Goal: Task Accomplishment & Management: Use online tool/utility

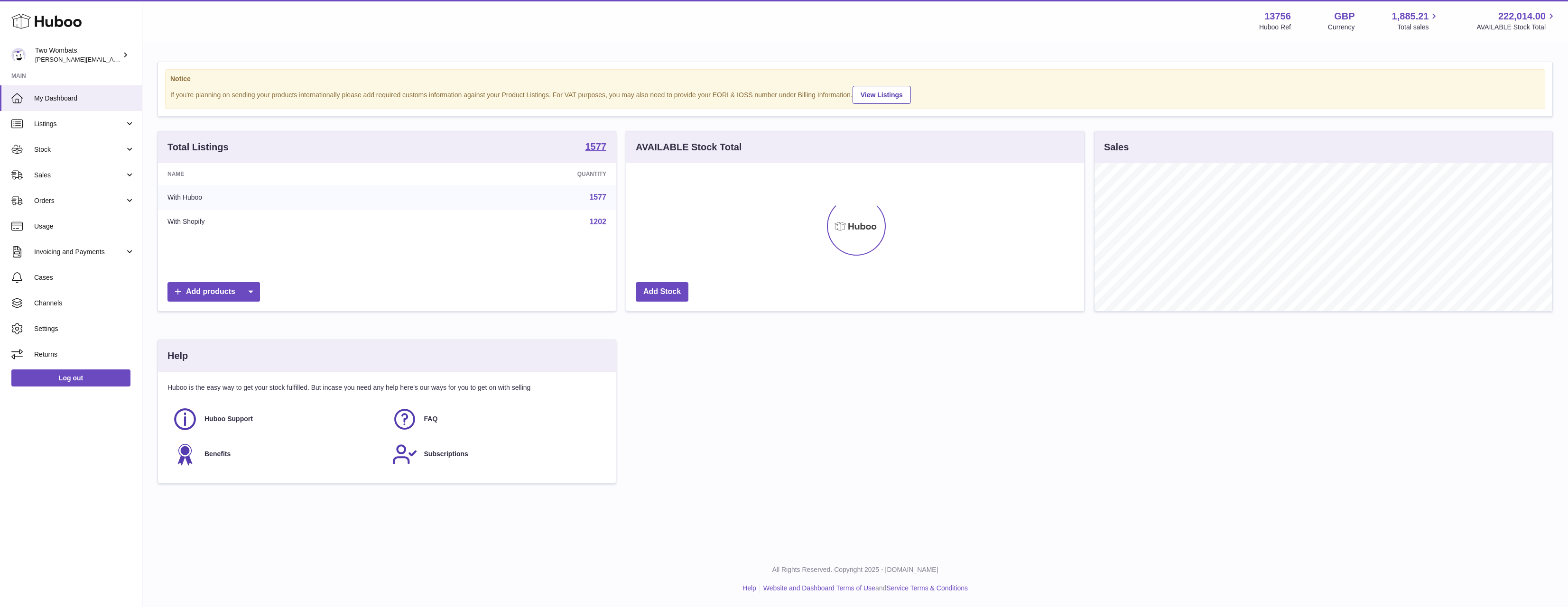
scroll to position [148, 458]
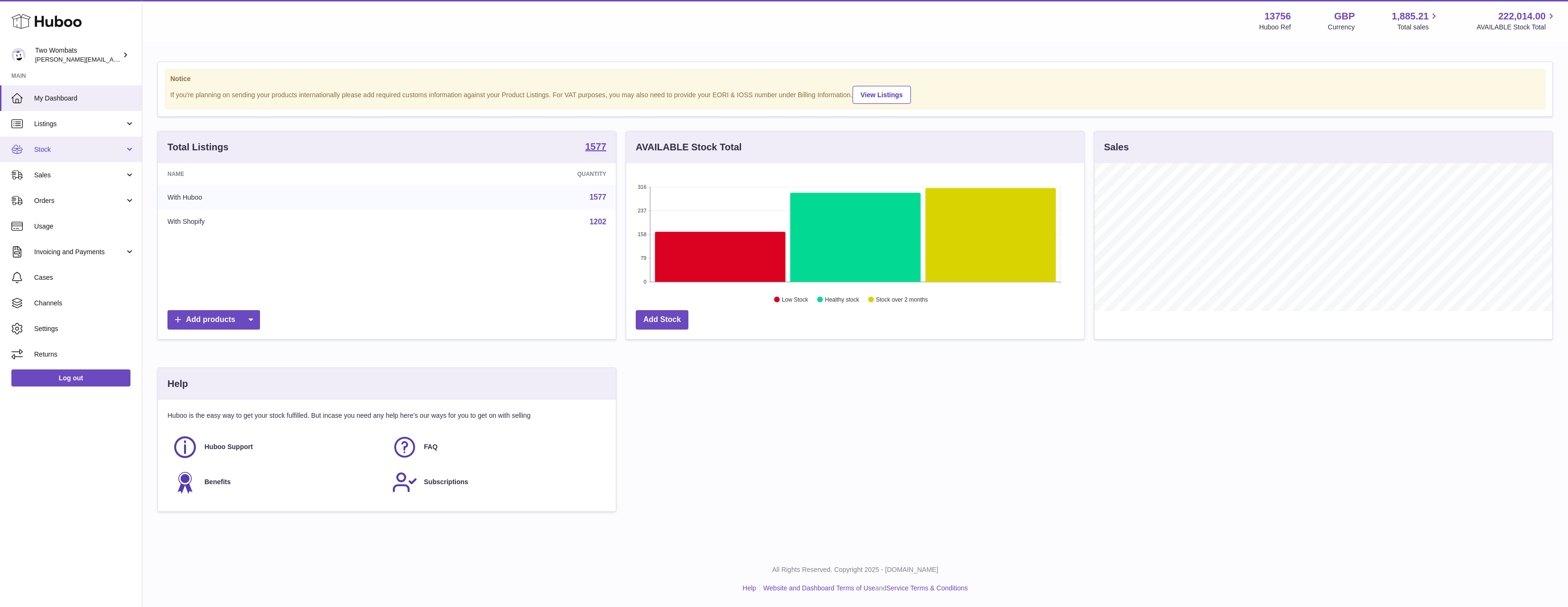
click at [79, 151] on span "Stock" at bounding box center [79, 150] width 90 height 9
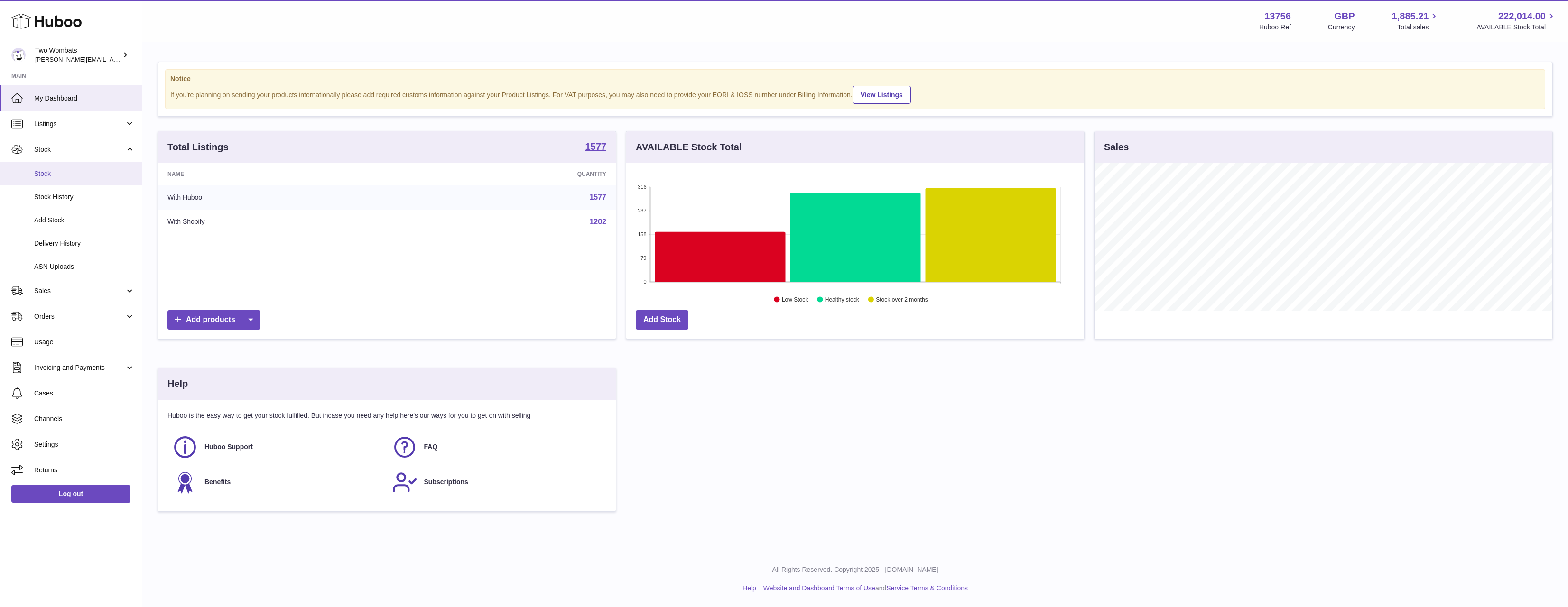
click at [71, 174] on span "Stock" at bounding box center [84, 174] width 101 height 9
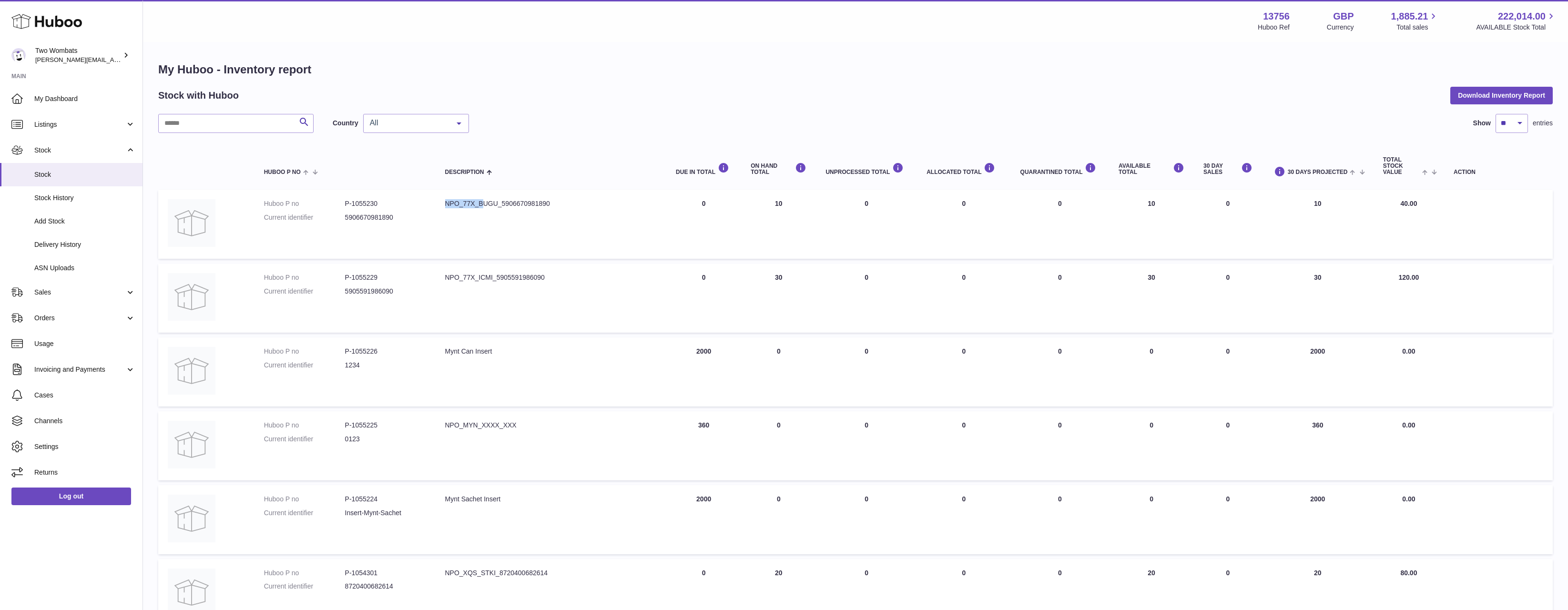
click at [427, 221] on tr "Huboo P no P-1055230 Current identifier 5906670981890 Description NPO_77X_BUGU_…" at bounding box center [855, 224] width 1394 height 69
click at [566, 218] on td "Description NPO_77X_BUGU_5906670981890" at bounding box center [551, 224] width 231 height 69
drag, startPoint x: 1263, startPoint y: 227, endPoint x: 345, endPoint y: 212, distance: 918.1
click at [345, 212] on tr "Huboo P no P-1055230 Current identifier 5906670981890 Description NPO_77X_BUGU_…" at bounding box center [855, 224] width 1394 height 69
click at [345, 212] on dl "Huboo P no P-1055230 Current identifier 5906670981890" at bounding box center [345, 212] width 162 height 27
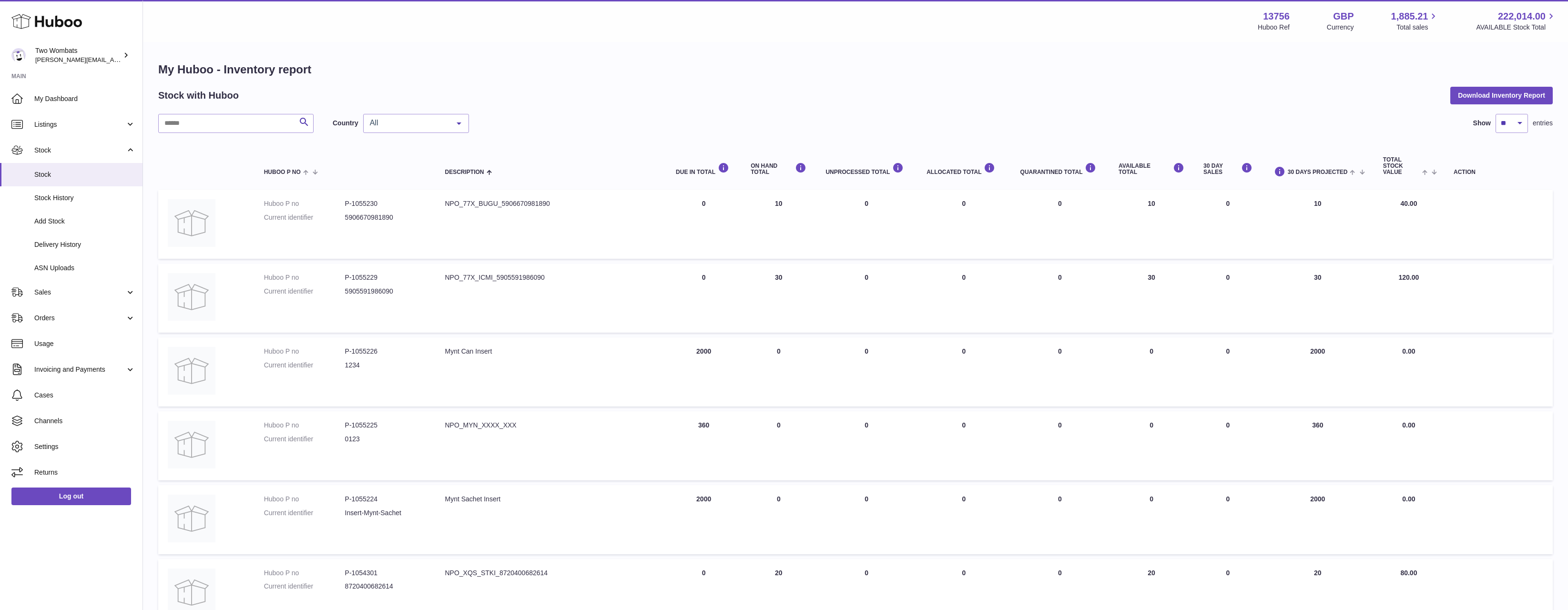
drag, startPoint x: 267, startPoint y: 204, endPoint x: 797, endPoint y: 224, distance: 530.4
click at [796, 224] on tr "Huboo P no P-1055230 Current identifier 5906670981890 Description NPO_77X_BUGU_…" at bounding box center [855, 224] width 1394 height 69
click at [797, 225] on td "ON HAND Total 10" at bounding box center [778, 224] width 75 height 69
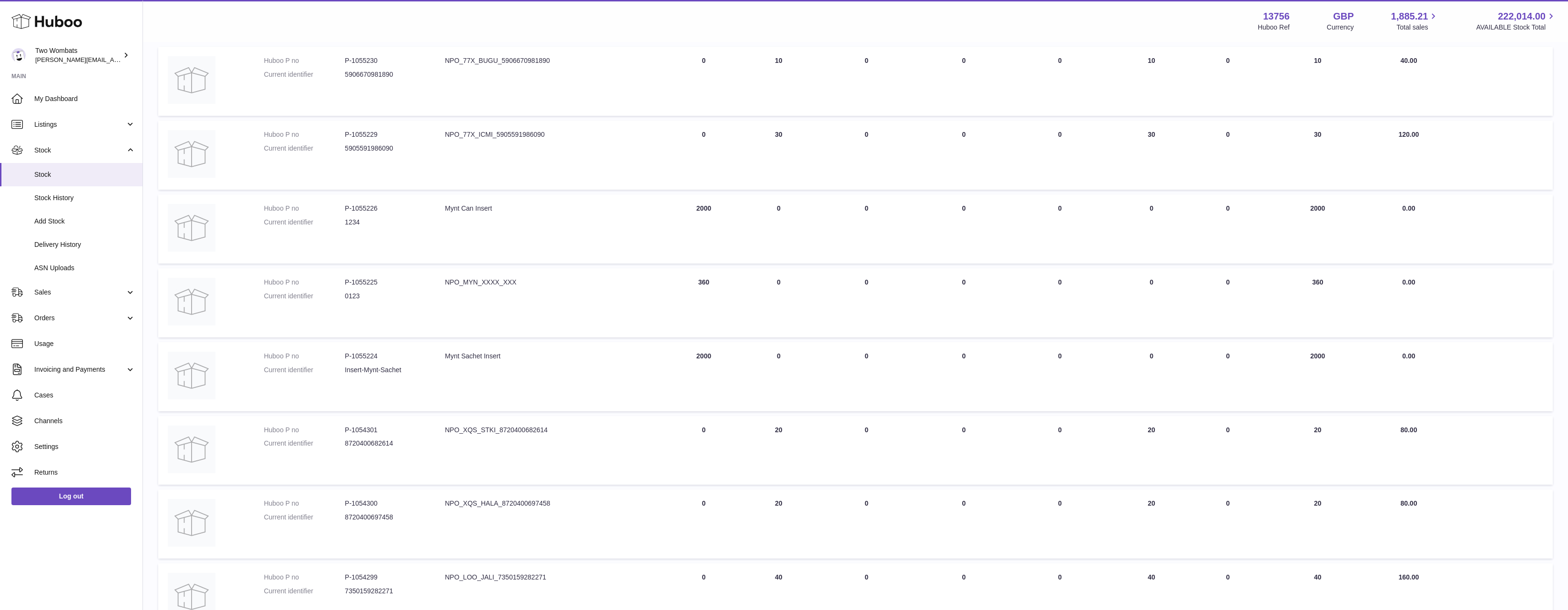
scroll to position [286, 0]
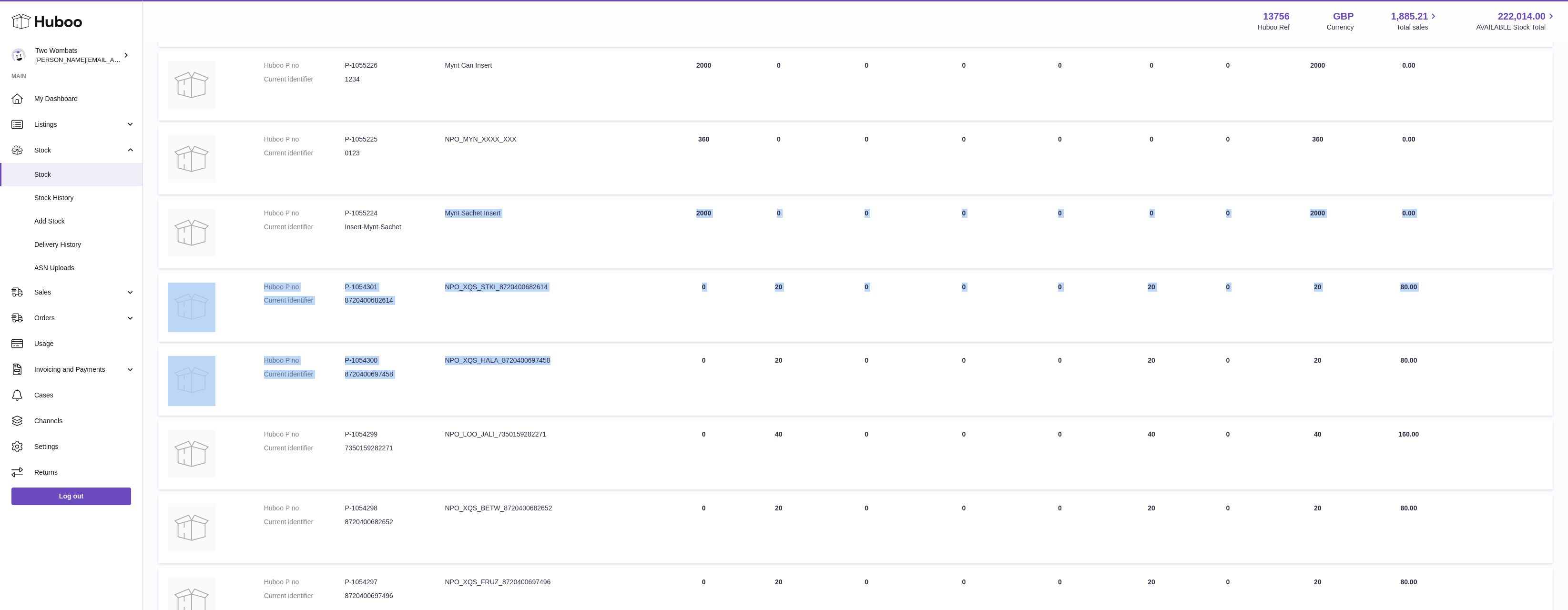
drag, startPoint x: 490, startPoint y: 306, endPoint x: 369, endPoint y: 265, distance: 127.8
click at [387, 264] on tbody "Huboo P no P-1055230 Current identifier 5906670981890 Description NPO_77X_BUGU_…" at bounding box center [855, 271] width 1394 height 734
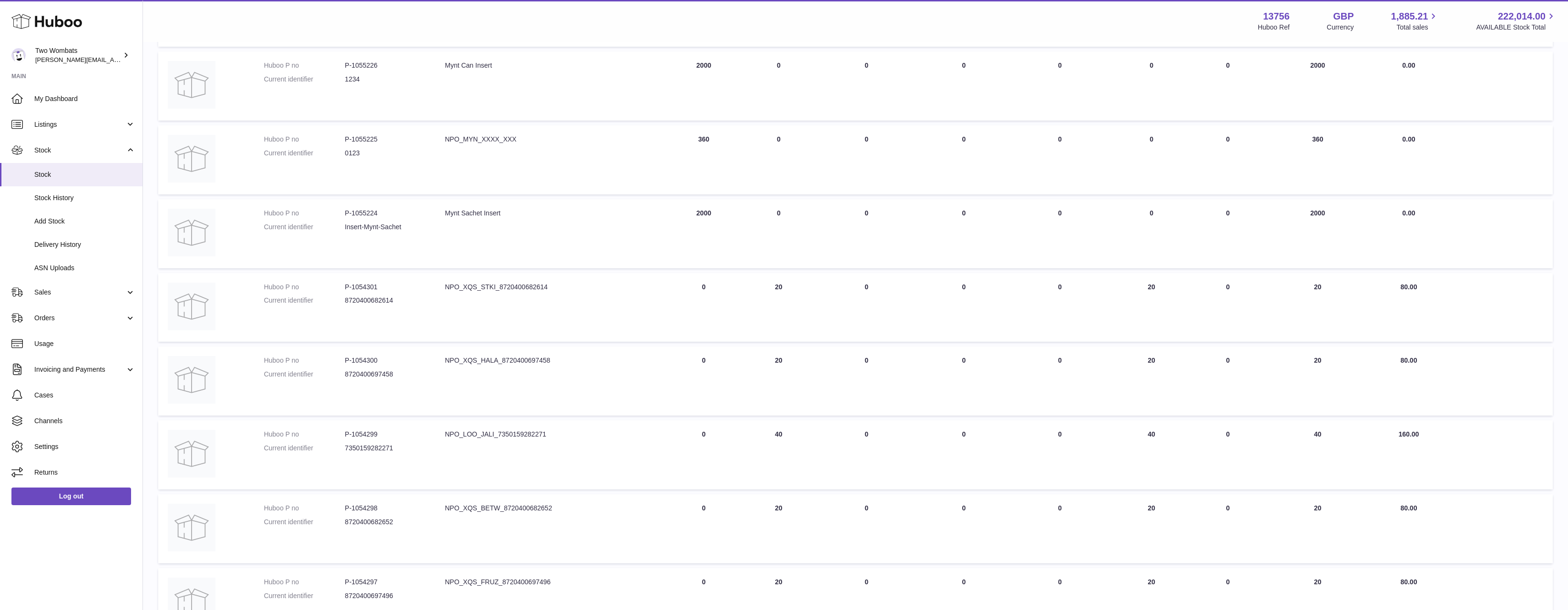
click at [326, 263] on td "Huboo P no P-1055224 Current identifier Insert-Mynt-Sachet" at bounding box center [345, 234] width 181 height 69
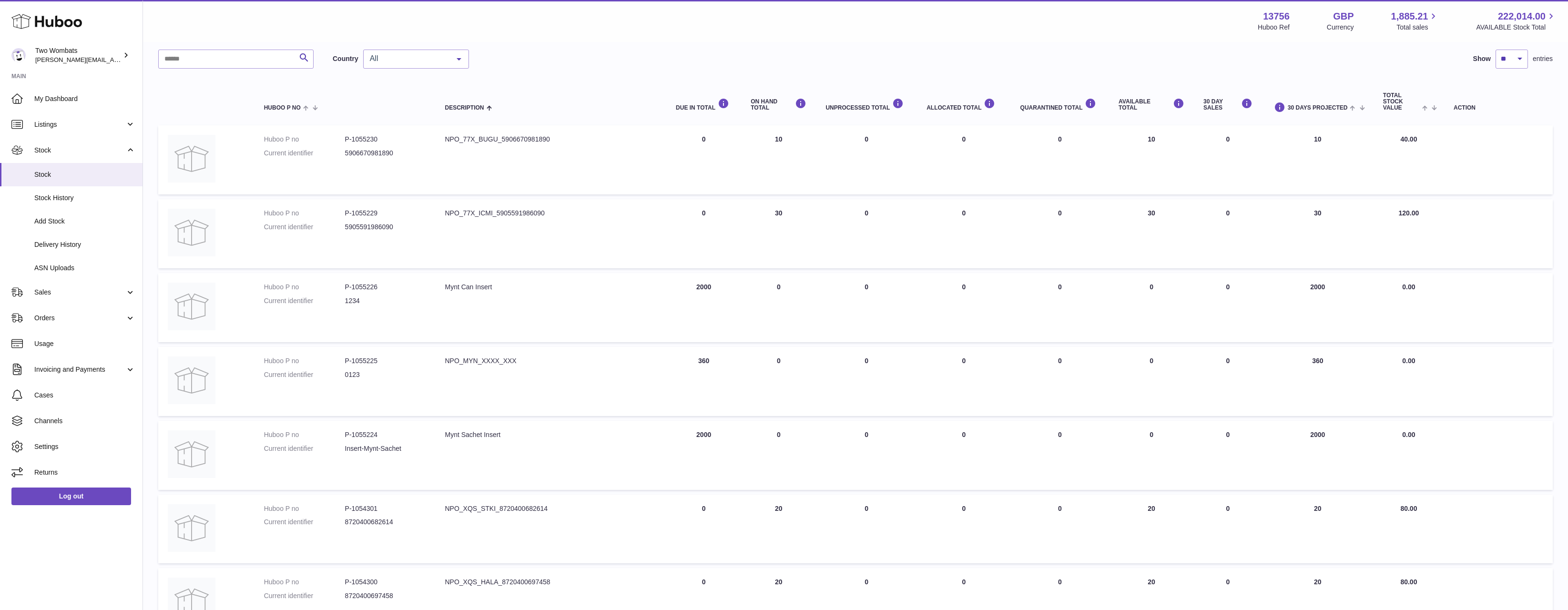
scroll to position [0, 0]
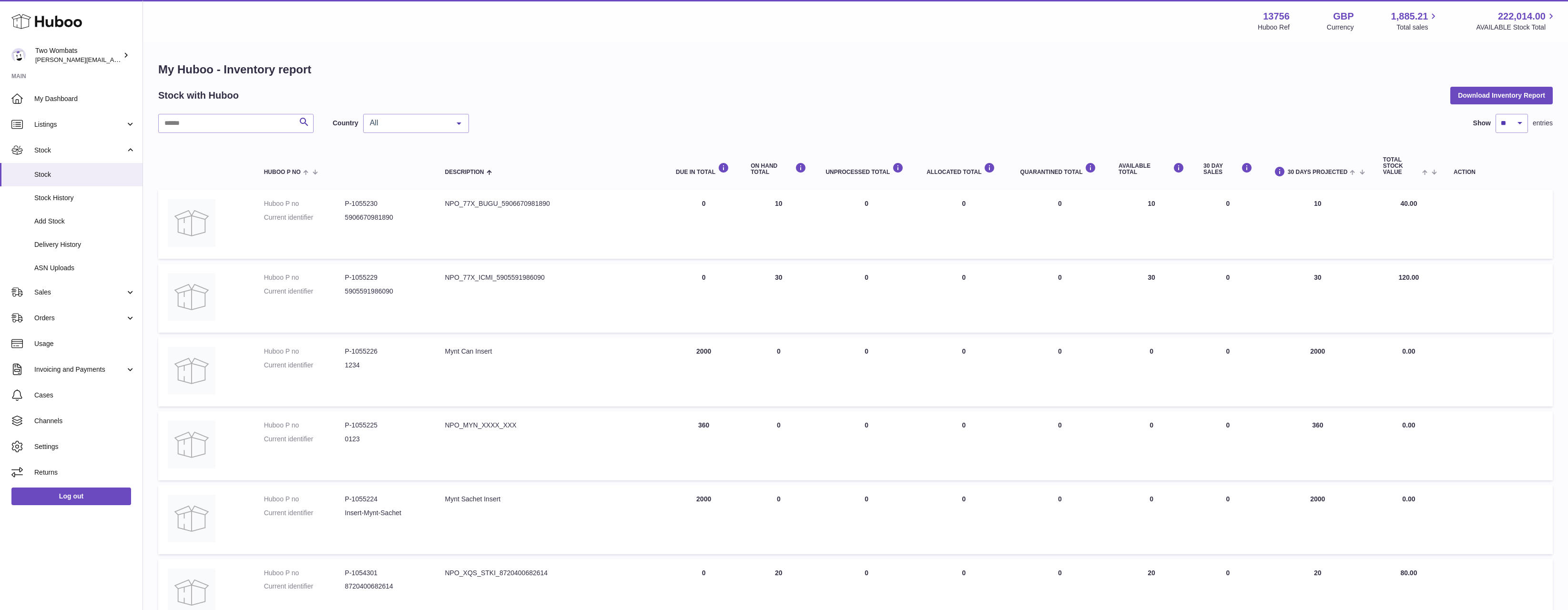
drag, startPoint x: 1132, startPoint y: 213, endPoint x: 505, endPoint y: 220, distance: 627.0
click at [505, 220] on tr "Huboo P no P-1055230 Current identifier 5906670981890 Description NPO_77X_BUGU_…" at bounding box center [855, 224] width 1394 height 69
click at [483, 219] on td "Description NPO_77X_BUGU_5906670981890" at bounding box center [551, 224] width 231 height 69
drag, startPoint x: 322, startPoint y: 211, endPoint x: 600, endPoint y: 212, distance: 278.0
click at [600, 212] on tr "Huboo P no P-1055230 Current identifier 5906670981890 Description NPO_77X_BUGU_…" at bounding box center [855, 224] width 1394 height 69
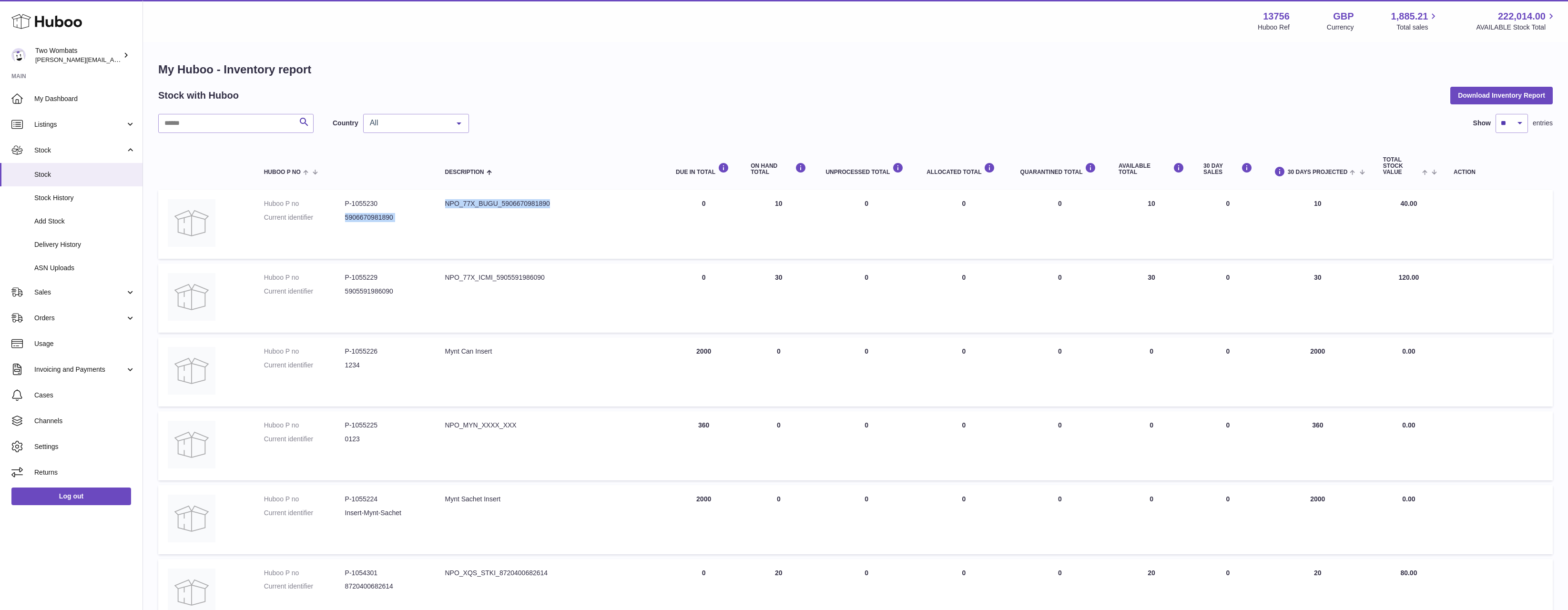
click at [600, 212] on td "Description NPO_77X_BUGU_5906670981890" at bounding box center [551, 224] width 231 height 69
drag, startPoint x: 591, startPoint y: 262, endPoint x: 248, endPoint y: 279, distance: 343.4
click at [253, 284] on table "Huboo P no Description DUE IN TOTAL ON HAND Total UNPROCESSED Total ALLOCATED T…" at bounding box center [855, 536] width 1394 height 786
click at [248, 279] on td at bounding box center [206, 298] width 96 height 69
drag, startPoint x: 248, startPoint y: 279, endPoint x: 588, endPoint y: 308, distance: 341.2
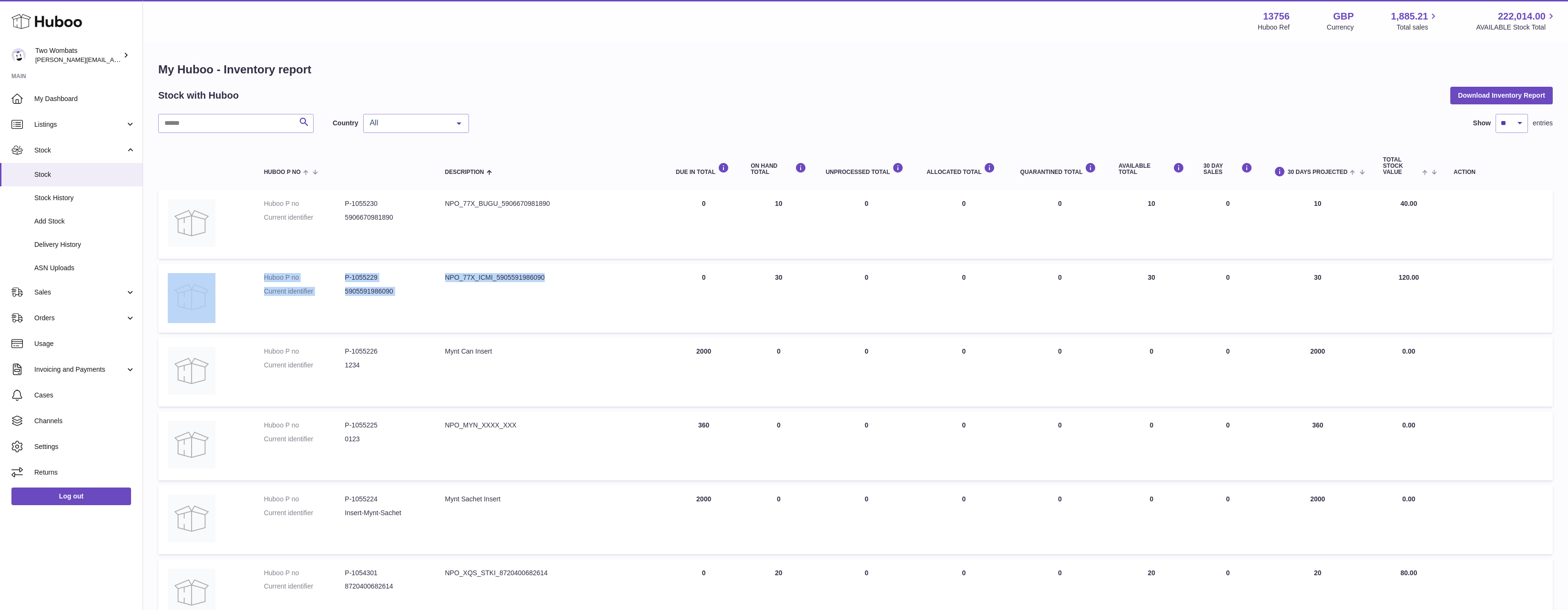
click at [588, 308] on tr "Huboo P no P-1055229 Current identifier 5905591986090 Description NPO_77X_ICMI_…" at bounding box center [855, 298] width 1394 height 69
click at [588, 308] on td "Description NPO_77X_ICMI_5905591986090" at bounding box center [551, 298] width 231 height 69
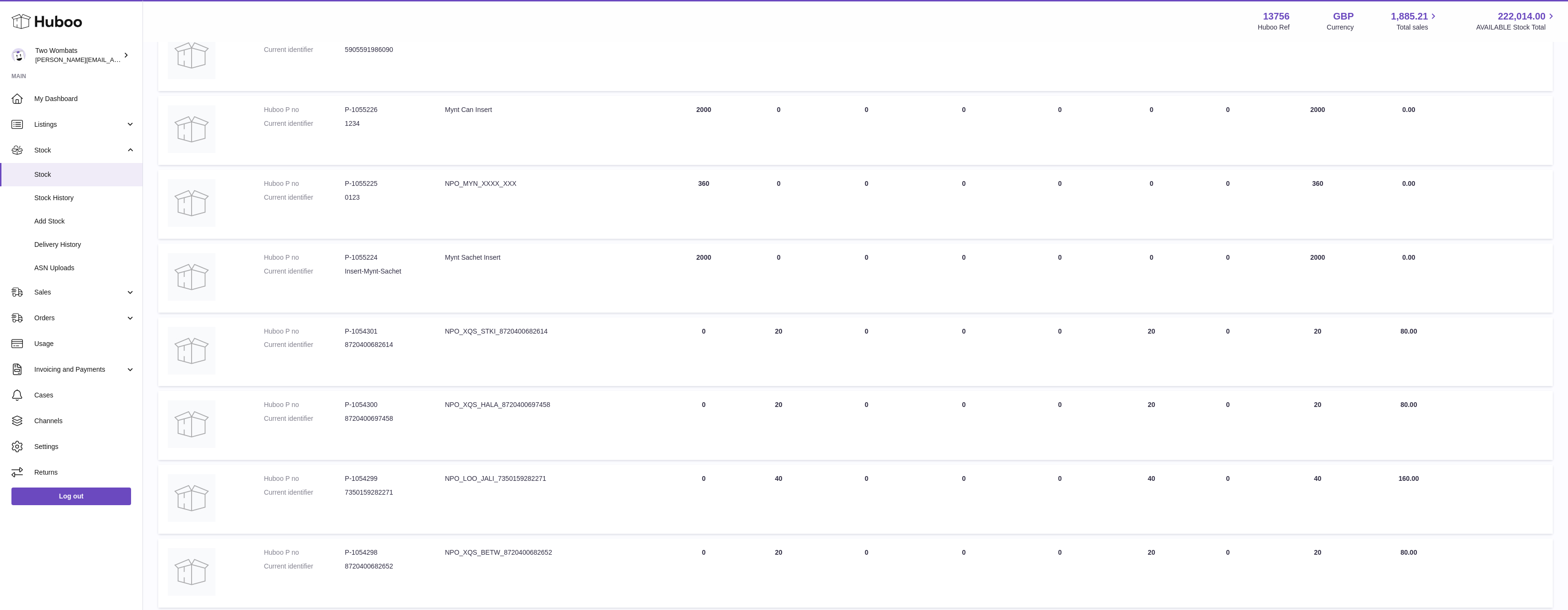
scroll to position [238, 0]
drag, startPoint x: 267, startPoint y: 259, endPoint x: 557, endPoint y: 264, distance: 290.0
click at [557, 264] on tr "Huboo P no P-1055224 Current identifier Insert-Mynt-Sachet Description Mynt Sac…" at bounding box center [855, 281] width 1394 height 69
click at [557, 264] on div "Mynt Sachet Insert" at bounding box center [551, 261] width 212 height 9
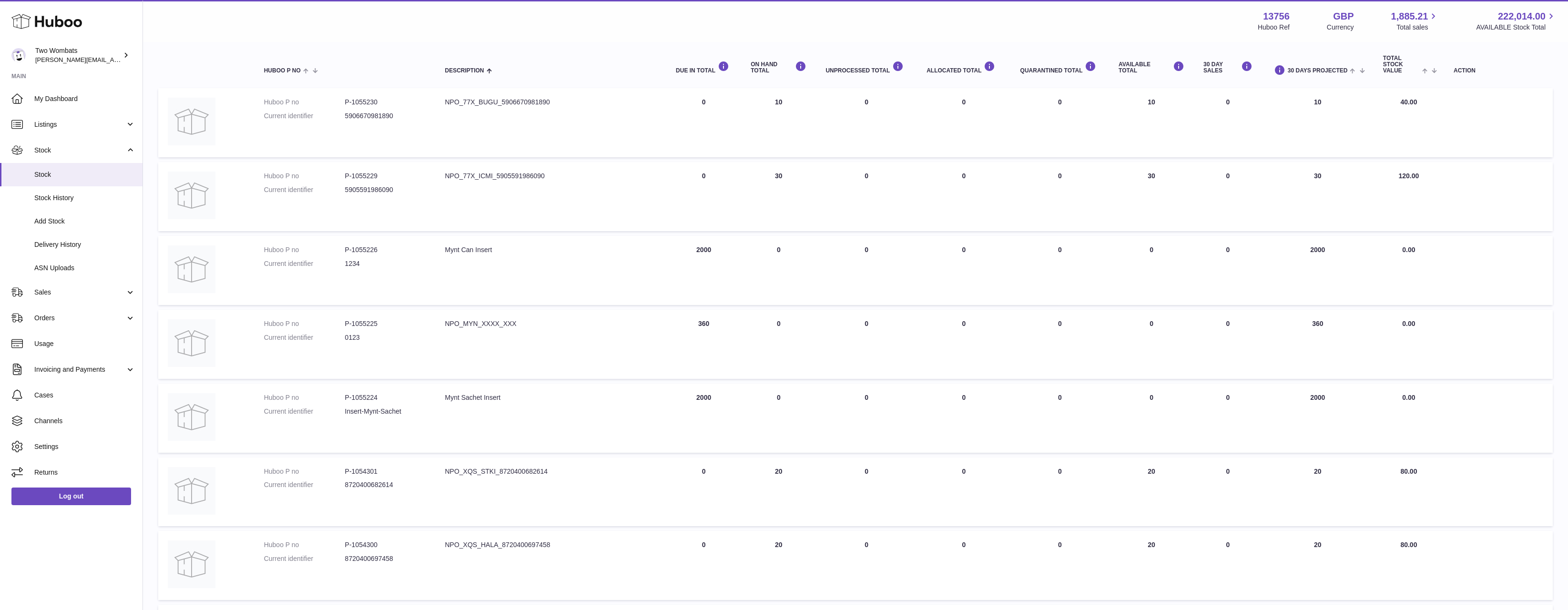
scroll to position [0, 0]
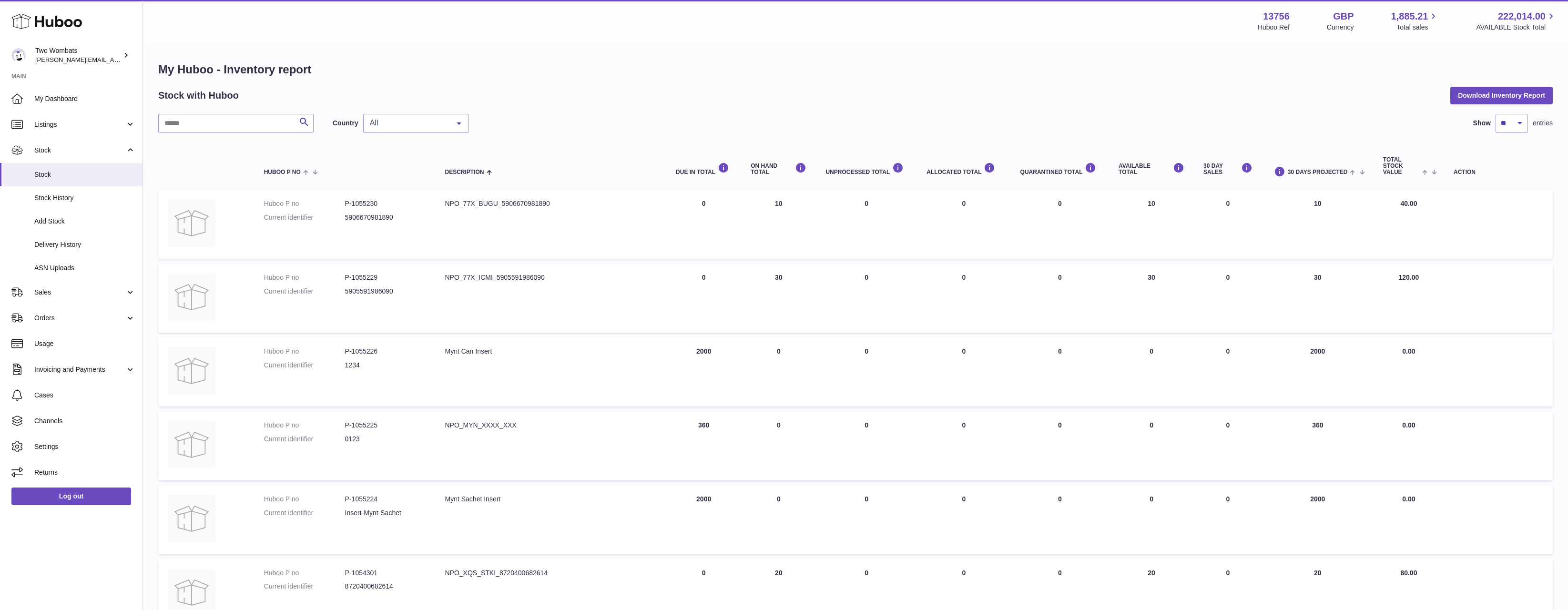
drag, startPoint x: 688, startPoint y: 345, endPoint x: 714, endPoint y: 347, distance: 26.1
click at [714, 347] on td "DUE IN Total 2000" at bounding box center [703, 372] width 75 height 69
click at [82, 133] on link "Listings" at bounding box center [71, 124] width 143 height 26
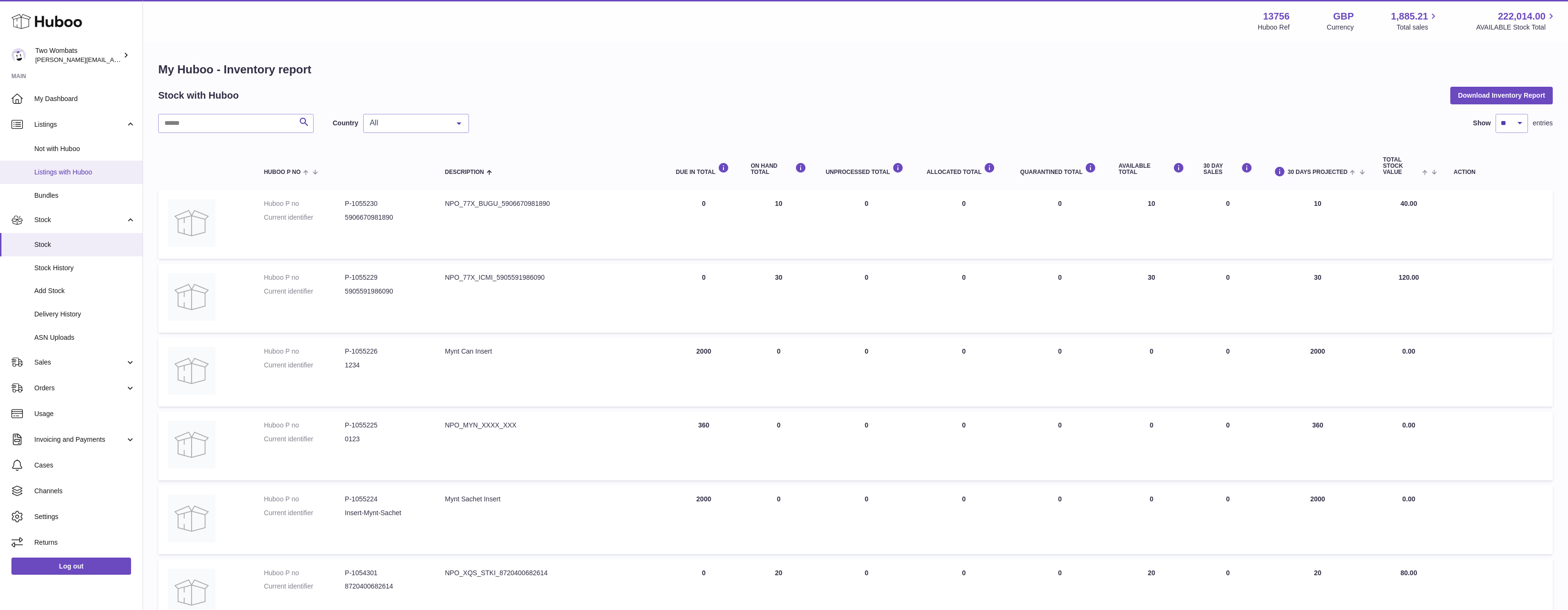
click at [82, 162] on link "Listings with Huboo" at bounding box center [71, 172] width 143 height 24
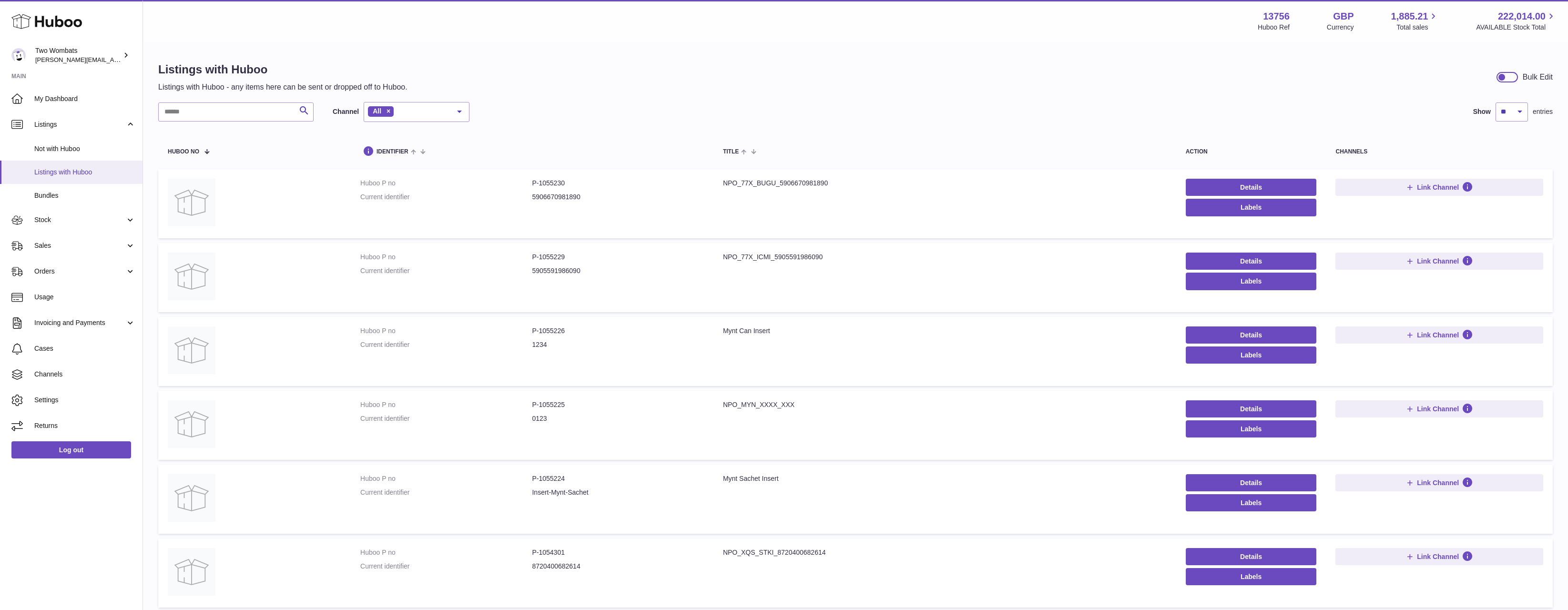
click at [108, 167] on span "Listings with Huboo" at bounding box center [85, 172] width 101 height 9
click at [1515, 112] on select "** ** ** ***" at bounding box center [1512, 112] width 33 height 19
drag, startPoint x: 1431, startPoint y: 115, endPoint x: 1470, endPoint y: 93, distance: 44.8
click at [1431, 115] on div "Search Channel All All eBay Amazon Shopify Woocommerce Etsy No elements found. …" at bounding box center [855, 112] width 1394 height 20
click at [1513, 78] on div at bounding box center [1507, 78] width 21 height 11
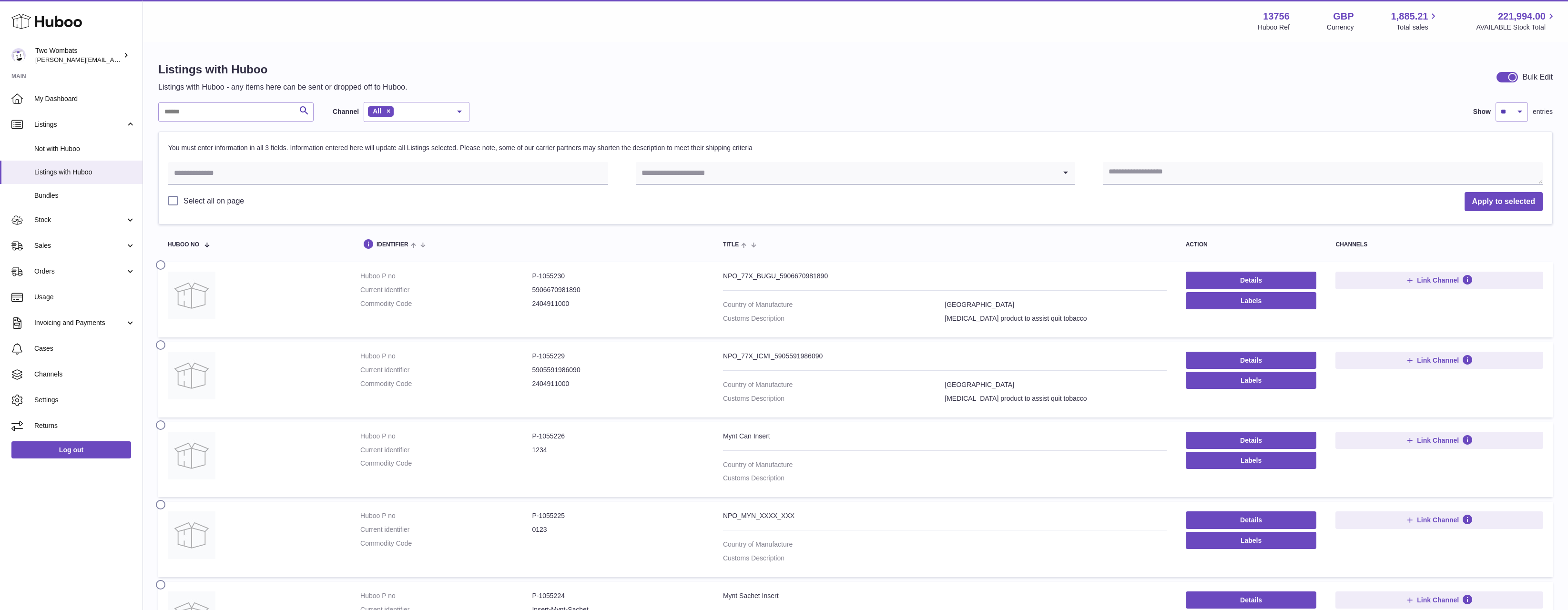
click at [1068, 162] on icon "Search for option" at bounding box center [1066, 173] width 19 height 22
click at [1184, 167] on textarea at bounding box center [1322, 174] width 440 height 23
click at [258, 123] on div "Search Channel All All eBay Amazon Shopify Woocommerce Etsy No elements found. …" at bounding box center [855, 591] width 1394 height 978
click at [234, 165] on input "text" at bounding box center [388, 174] width 440 height 23
click at [193, 205] on label "Select all on page" at bounding box center [206, 201] width 76 height 11
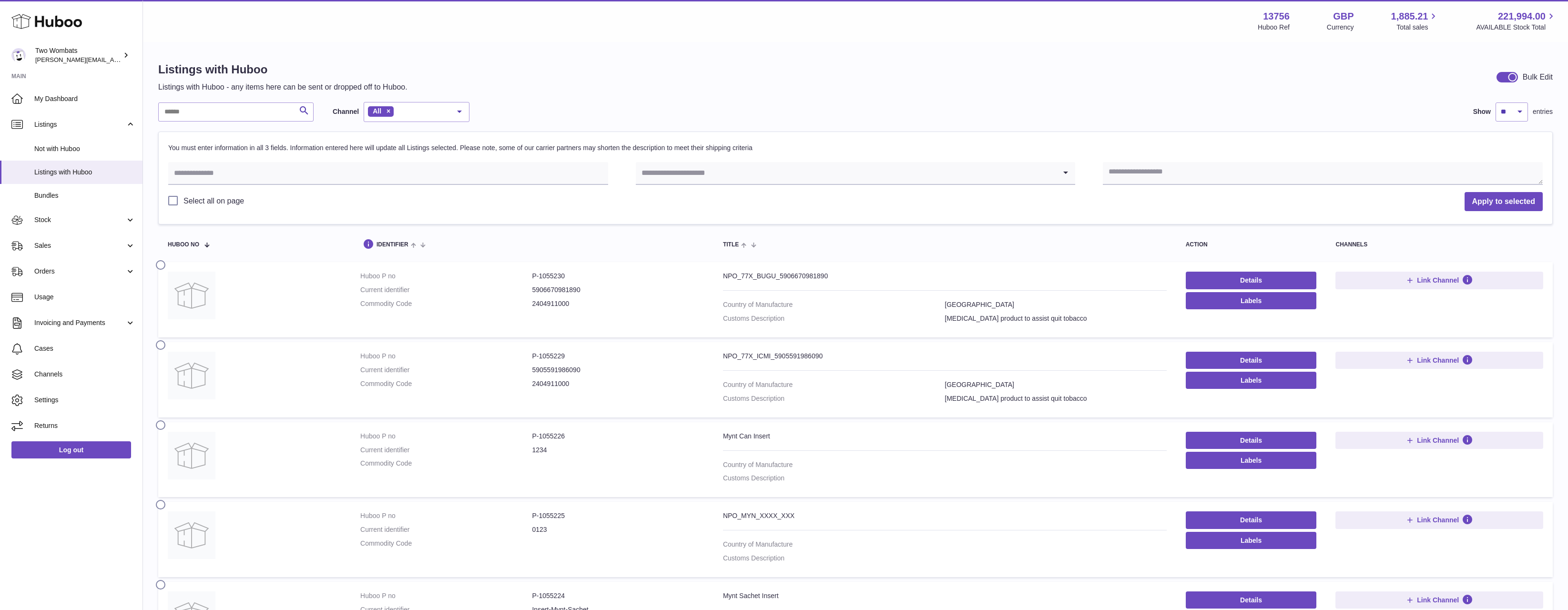
click at [181, 202] on label "Select all on page" at bounding box center [206, 201] width 76 height 11
click at [938, 144] on div "You must enter information in all 3 fields. Information entered here will updat…" at bounding box center [855, 152] width 1374 height 19
click at [936, 160] on div "You must enter information in all 3 fields. Information entered here will updat…" at bounding box center [855, 152] width 1374 height 19
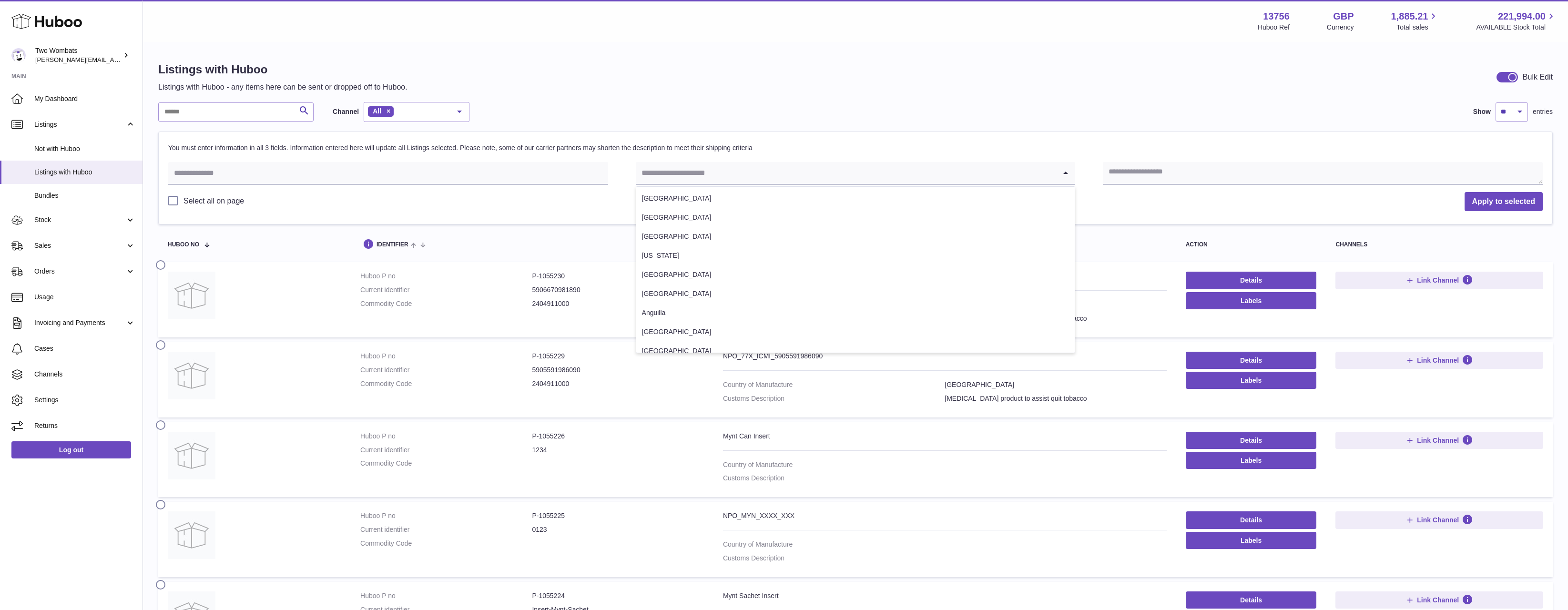
click at [921, 175] on input "Search for option" at bounding box center [847, 173] width 421 height 22
